Goal: Transaction & Acquisition: Register for event/course

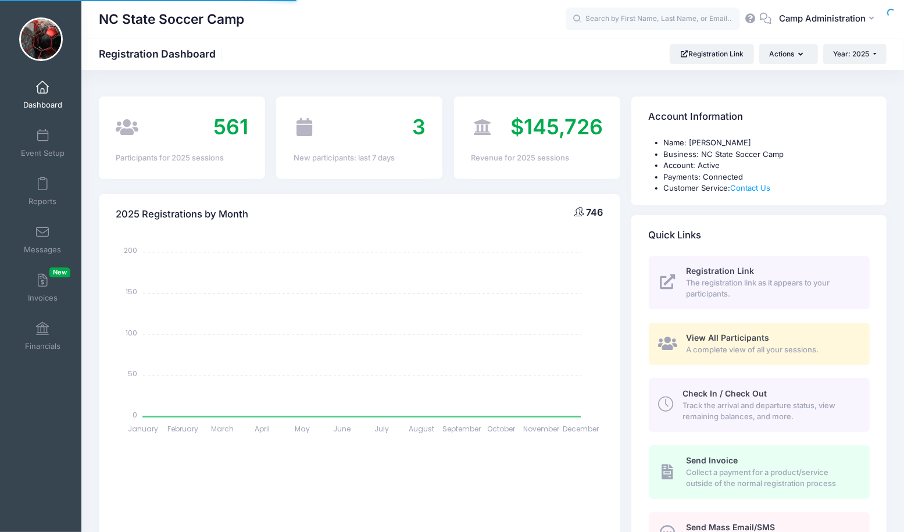
select select
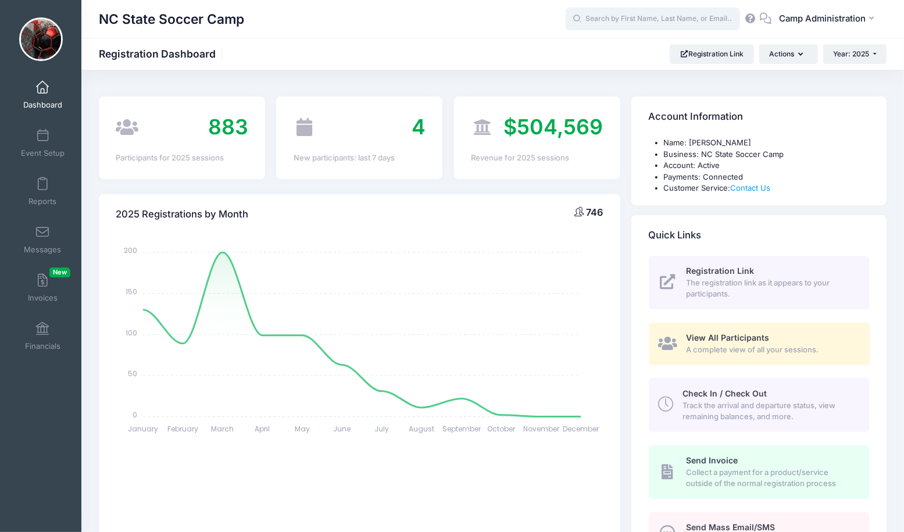
click at [687, 22] on input "text" at bounding box center [653, 19] width 174 height 23
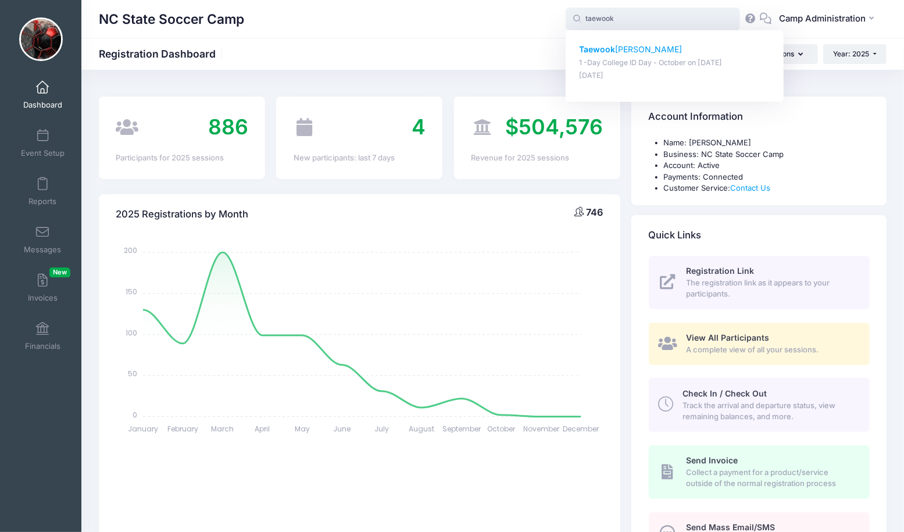
click at [629, 52] on p "Taewook Kim" at bounding box center [675, 50] width 192 height 12
type input "Taewook Kim (1 -Day College ID Day - October, Oct-26, 2025)"
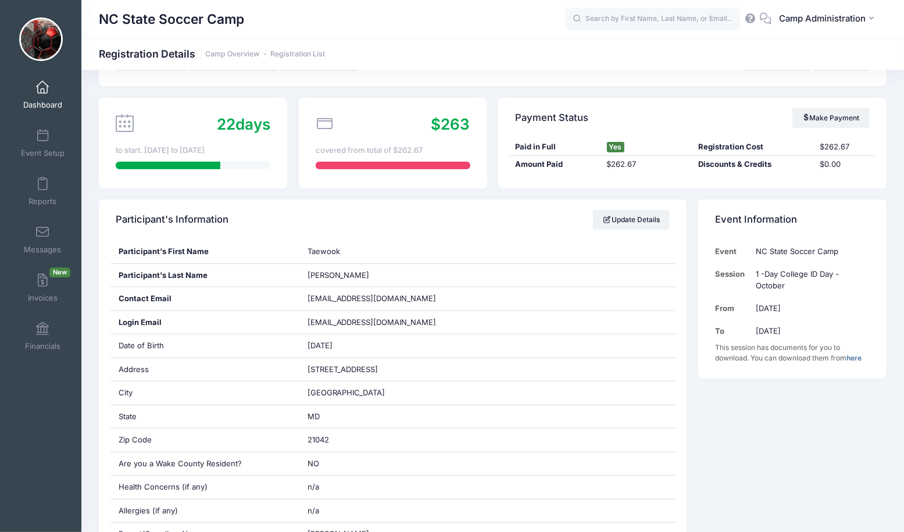
scroll to position [67, 0]
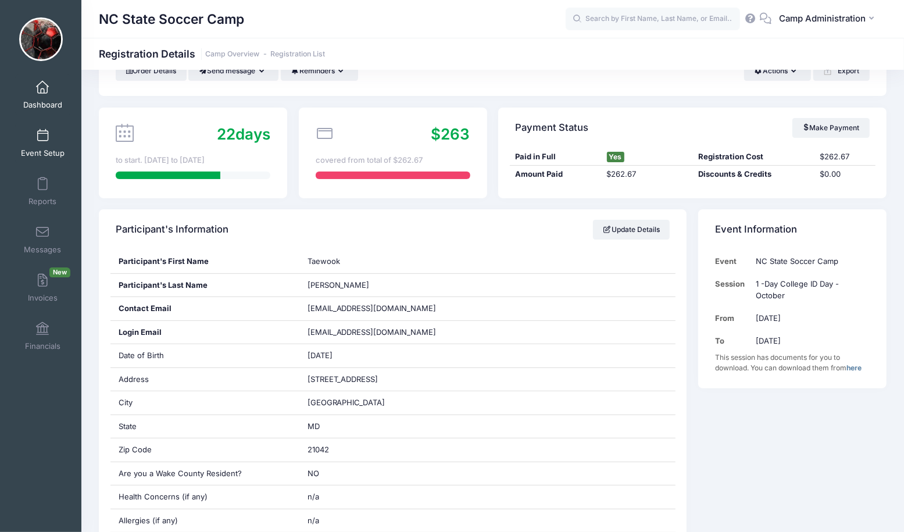
click at [41, 154] on span "Event Setup" at bounding box center [43, 153] width 44 height 10
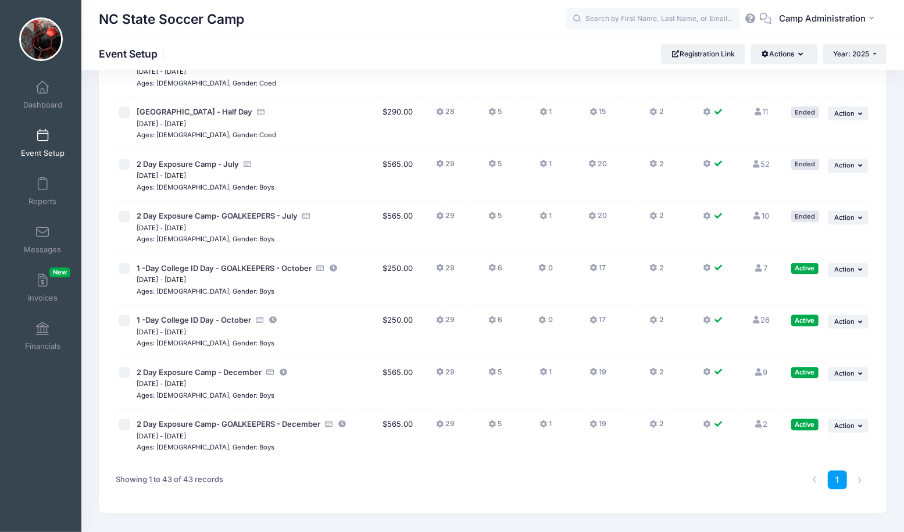
scroll to position [1938, 0]
click at [490, 269] on icon at bounding box center [492, 269] width 9 height 0
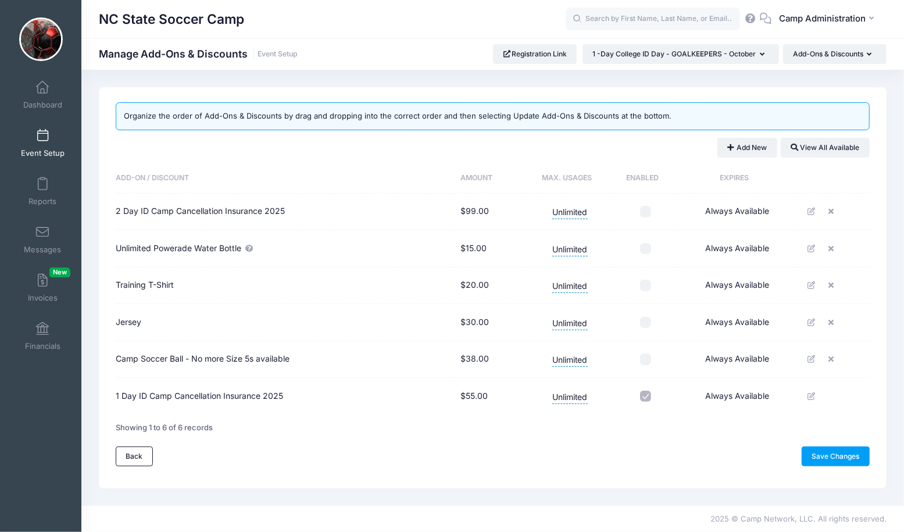
click at [44, 154] on span "Event Setup" at bounding box center [43, 153] width 44 height 10
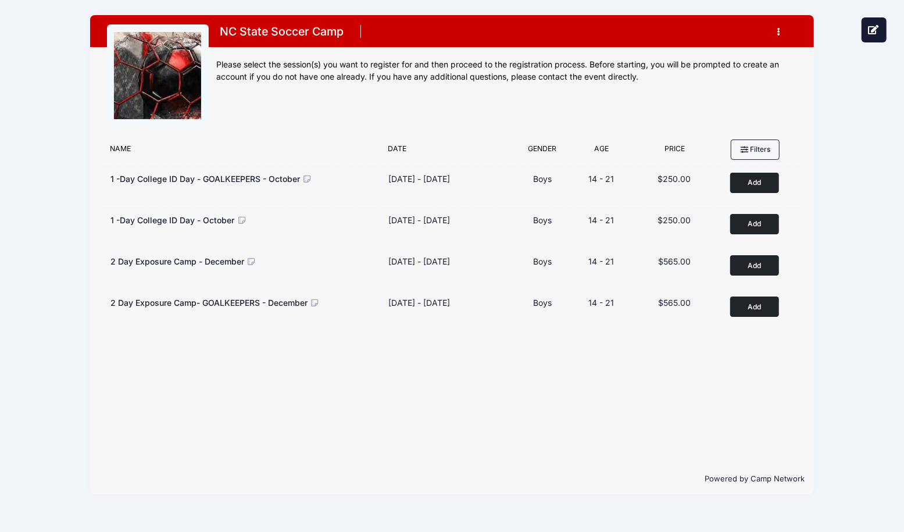
click at [779, 32] on icon "button" at bounding box center [782, 32] width 9 height 0
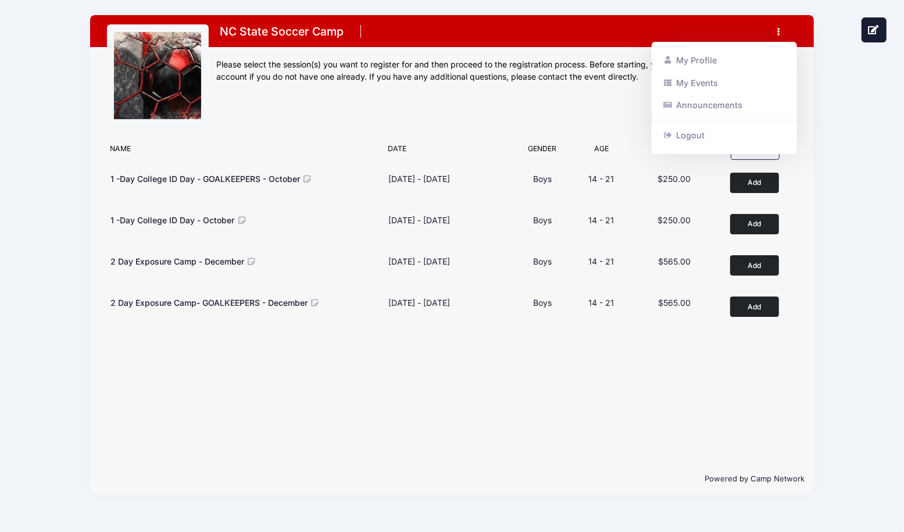
click at [820, 79] on div "NC State Soccer Camp Register My Profile My Events Announcements Logout" at bounding box center [451, 254] width 869 height 509
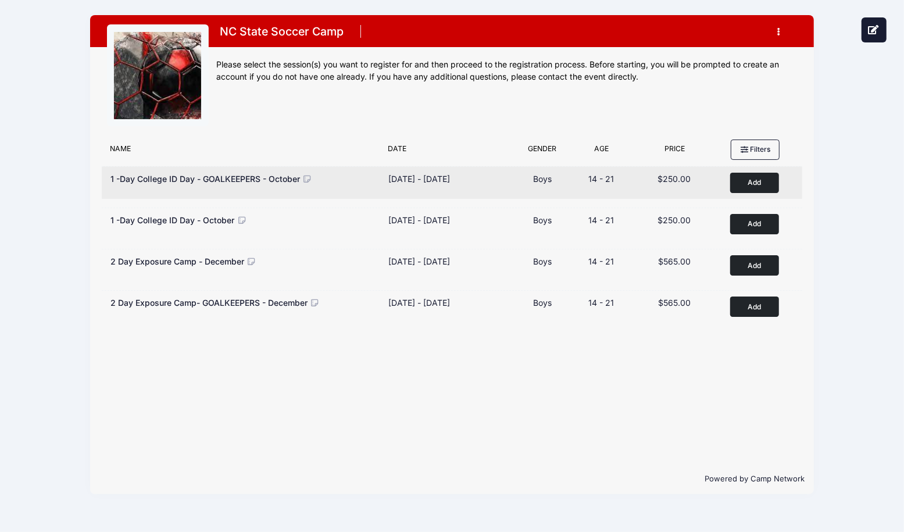
click at [305, 176] on icon at bounding box center [307, 179] width 10 height 8
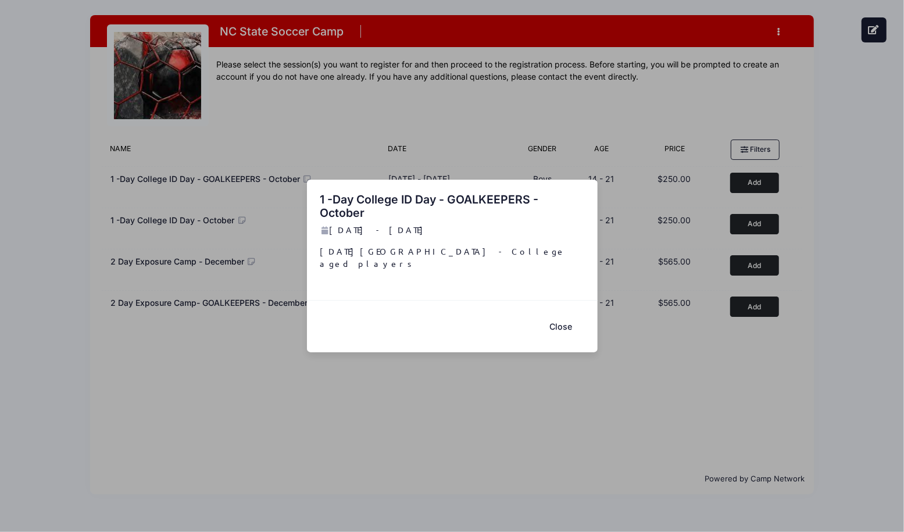
click at [551, 322] on button "Close" at bounding box center [561, 326] width 47 height 25
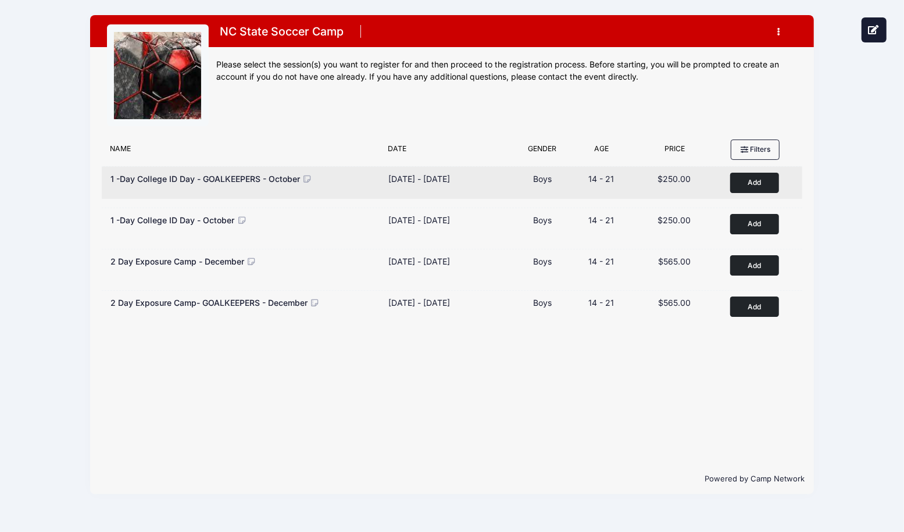
click at [768, 191] on button "Add to Cart" at bounding box center [754, 183] width 49 height 20
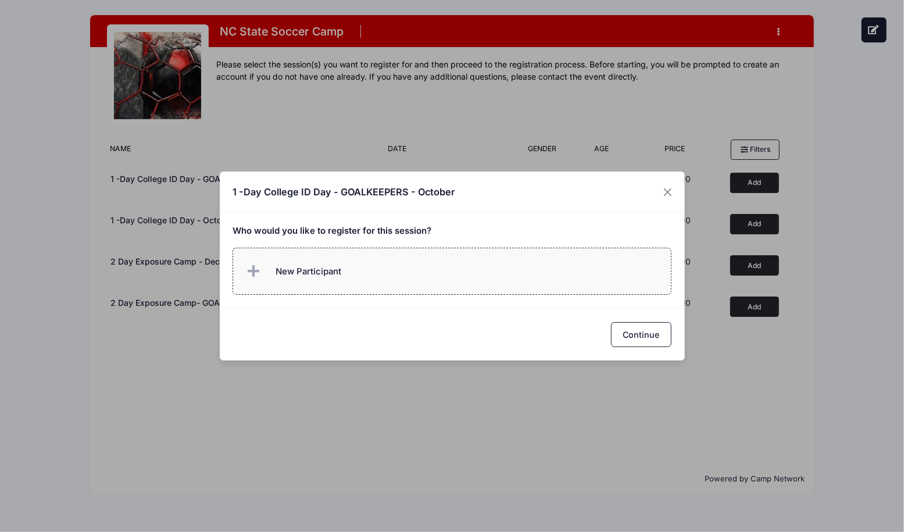
click at [552, 273] on label "New Participant" at bounding box center [452, 271] width 439 height 47
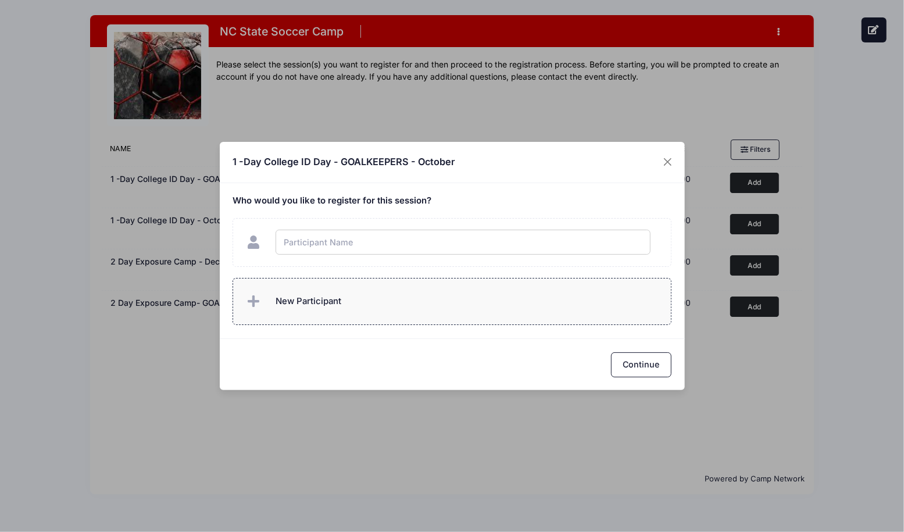
click at [539, 307] on div "Who would you like to register for this session?" at bounding box center [452, 260] width 465 height 155
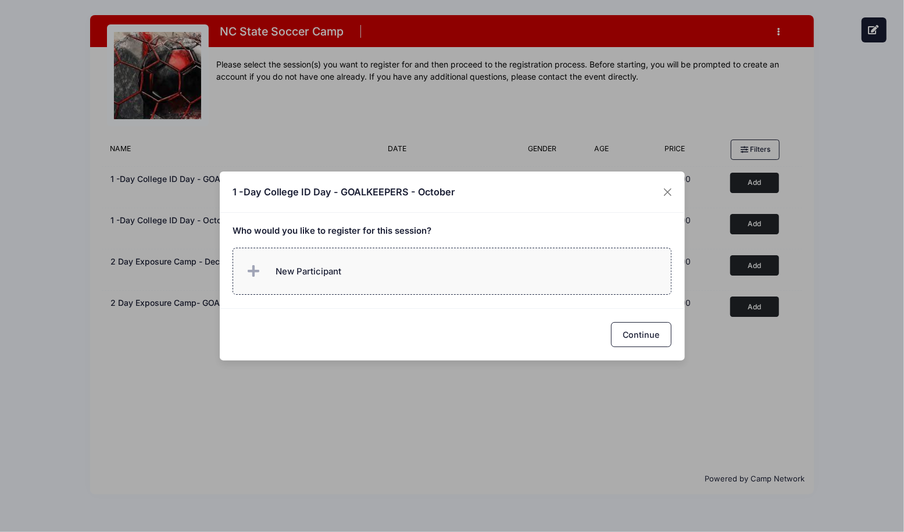
click at [481, 281] on label "New Participant" at bounding box center [452, 271] width 439 height 47
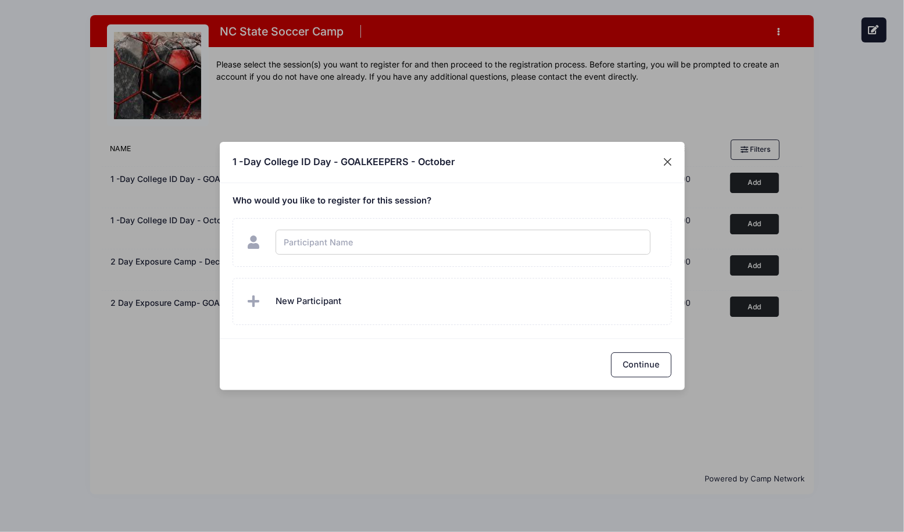
click at [668, 164] on div "1 -Day College ID Day - GOALKEEPERS - October Who would you like to register fo…" at bounding box center [452, 266] width 904 height 532
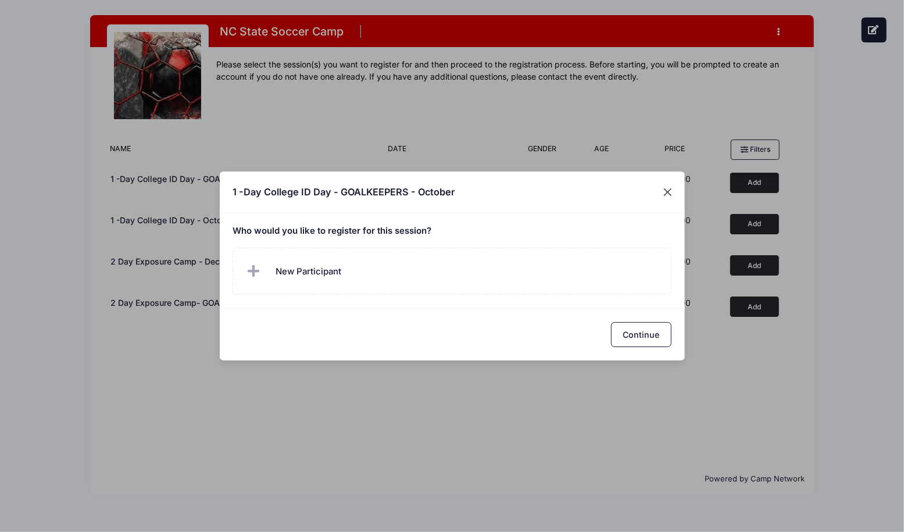
click at [668, 194] on button "Close" at bounding box center [667, 191] width 21 height 21
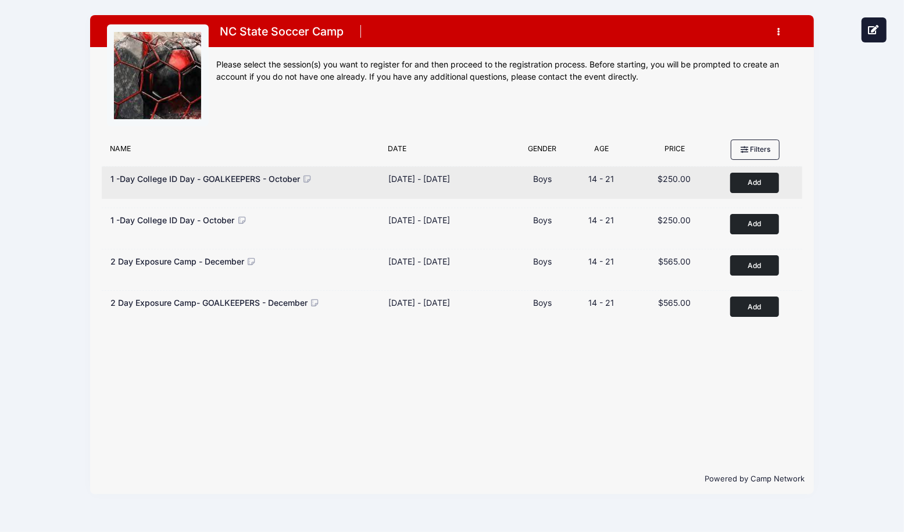
click at [750, 190] on button "Add to Cart" at bounding box center [754, 183] width 49 height 20
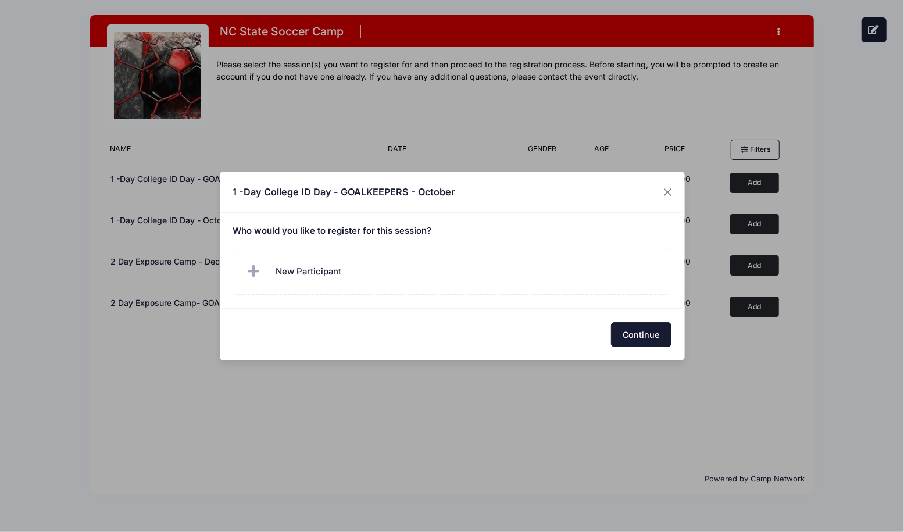
click at [634, 332] on button "Continue" at bounding box center [641, 334] width 60 height 25
